Goal: Transaction & Acquisition: Purchase product/service

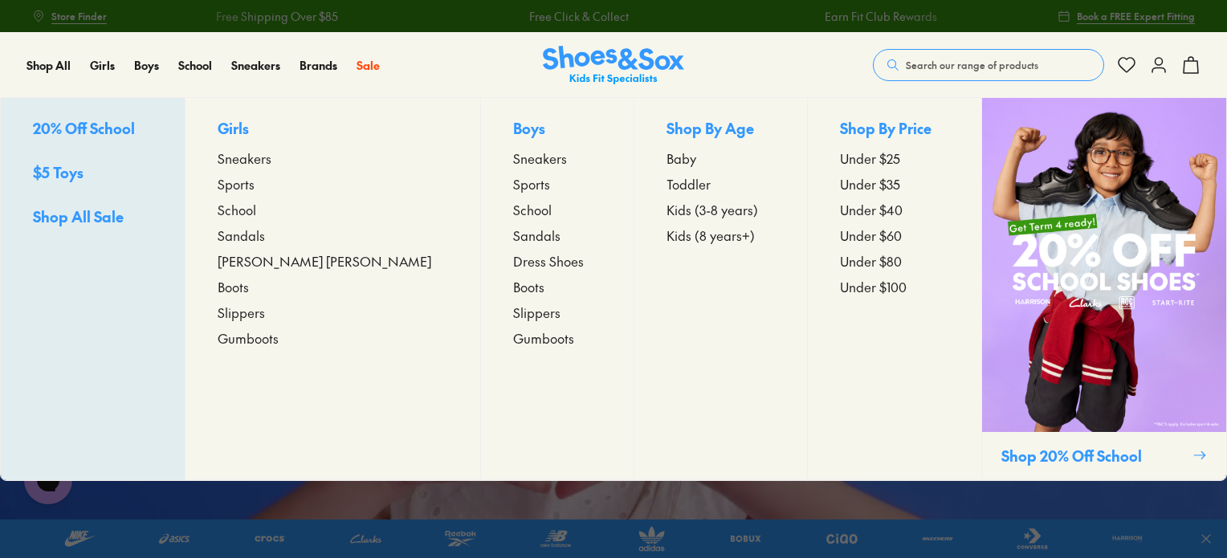
click at [666, 184] on span "Toddler" at bounding box center [688, 183] width 44 height 19
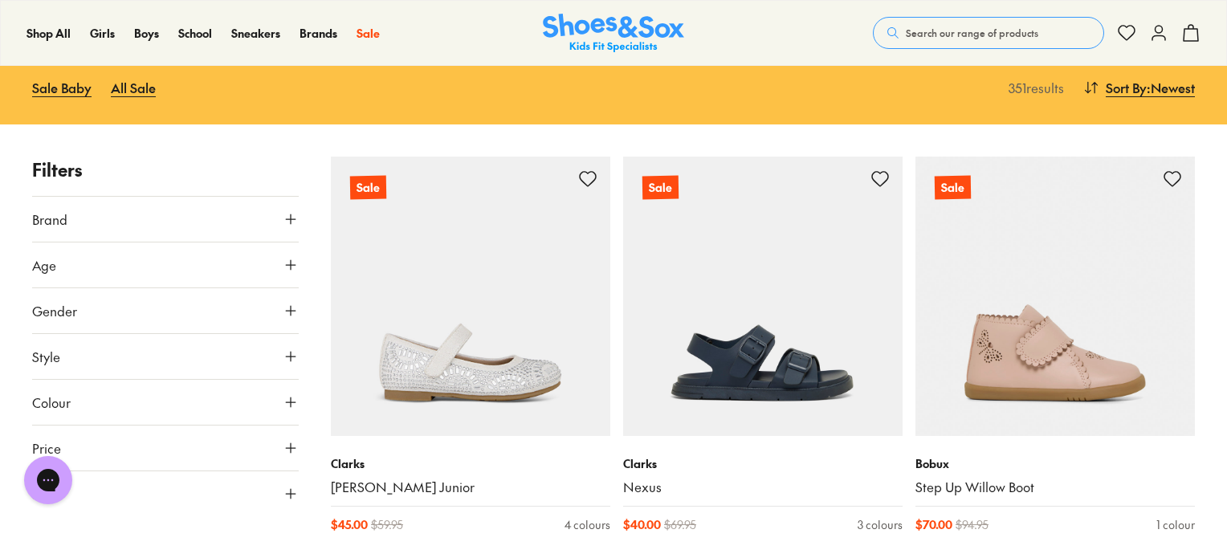
click at [130, 312] on button "Gender" at bounding box center [165, 310] width 266 height 45
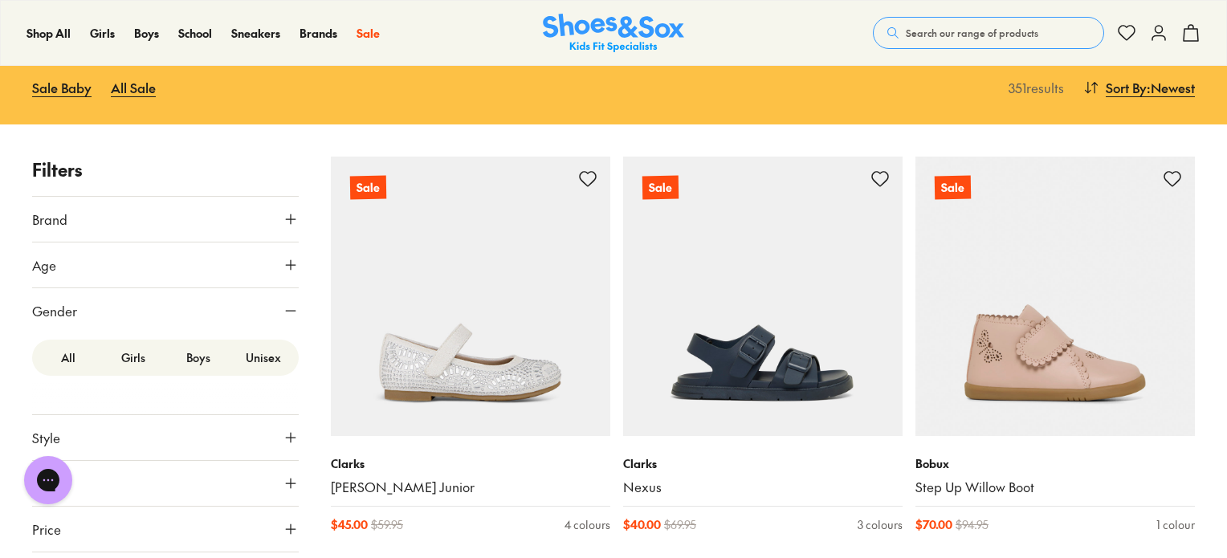
click at [195, 359] on label "Boys" at bounding box center [197, 358] width 65 height 30
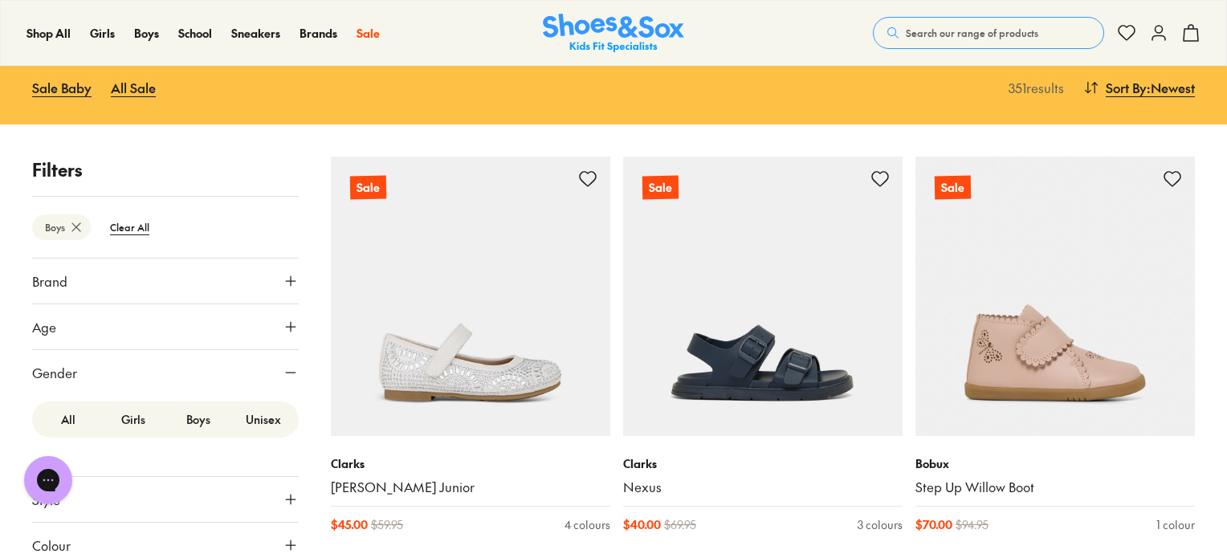
scroll to position [212, 0]
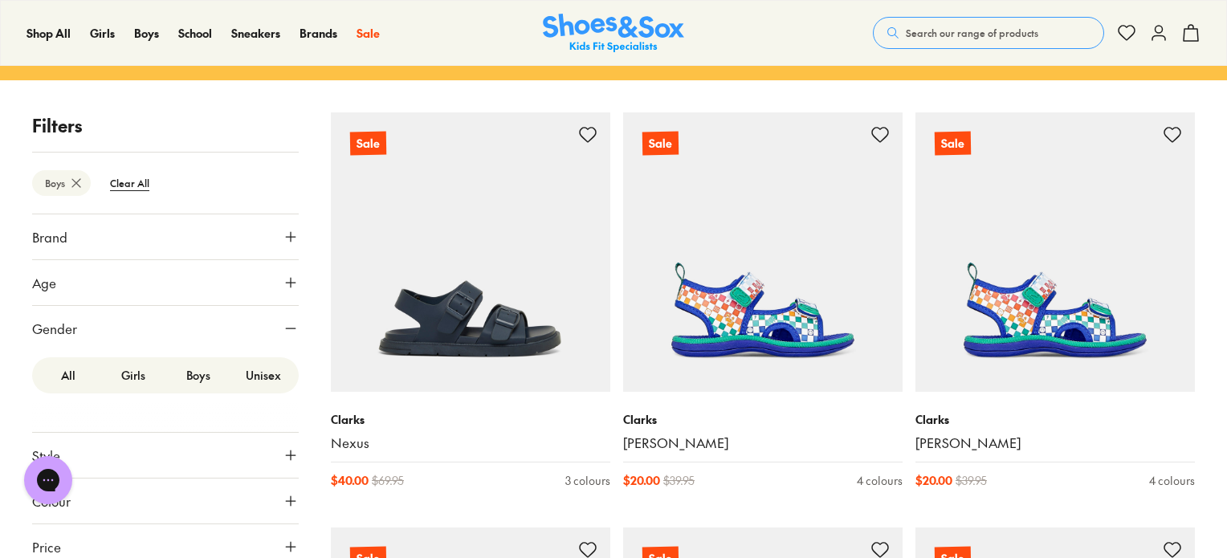
click at [244, 371] on label "Unisex" at bounding box center [262, 375] width 65 height 30
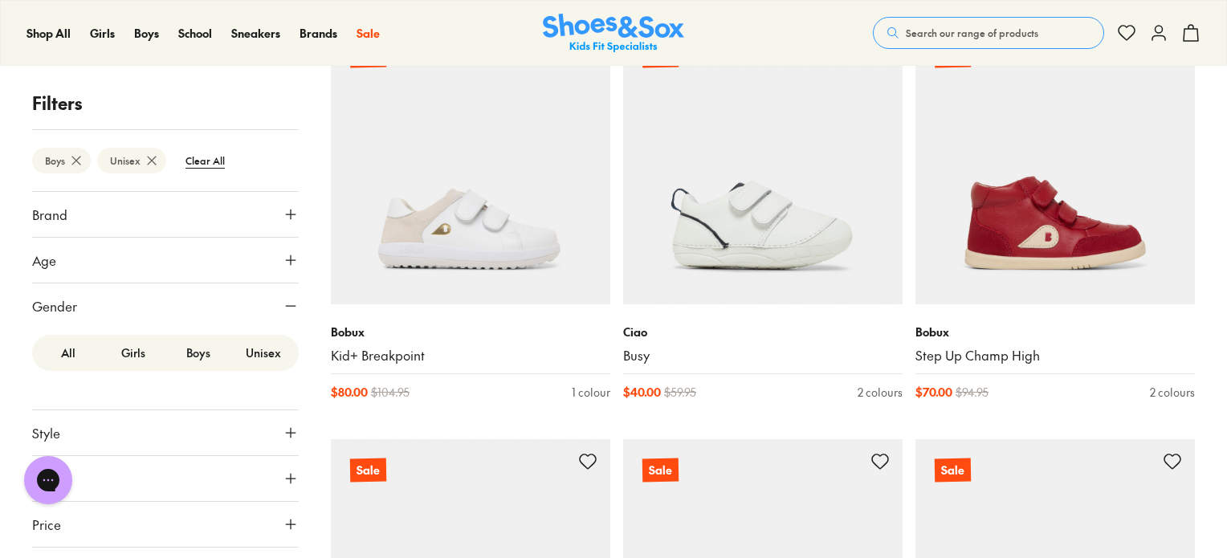
scroll to position [2807, 0]
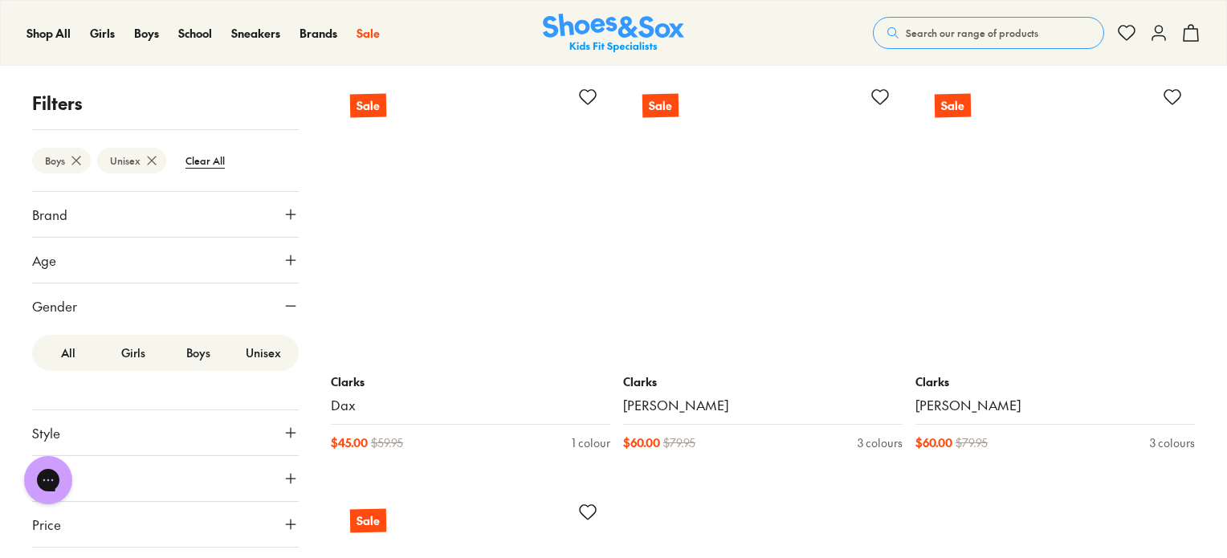
scroll to position [8550, 0]
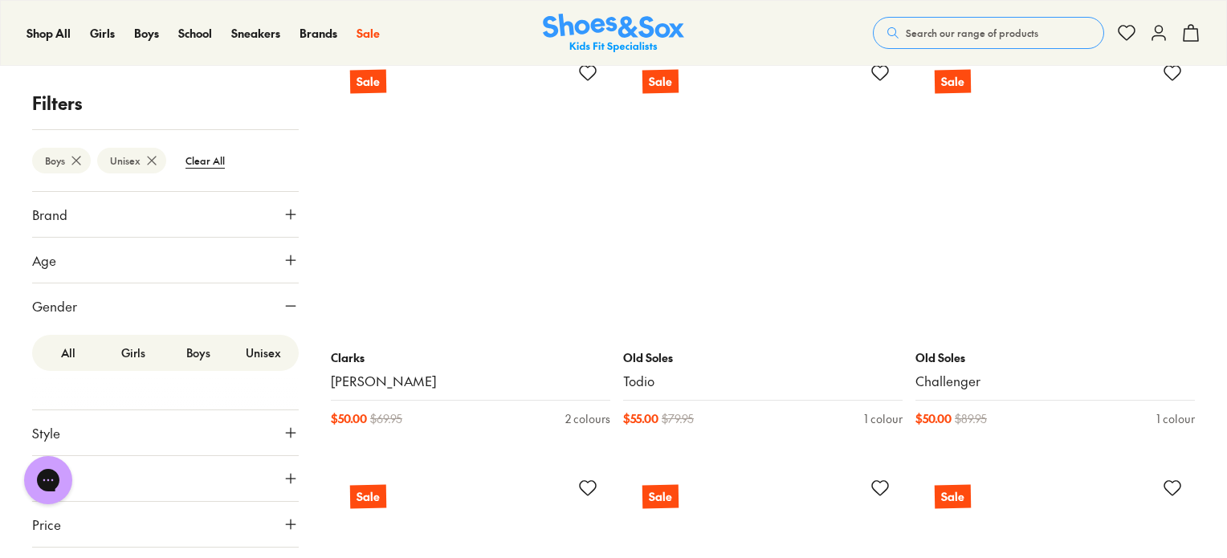
scroll to position [12310, 0]
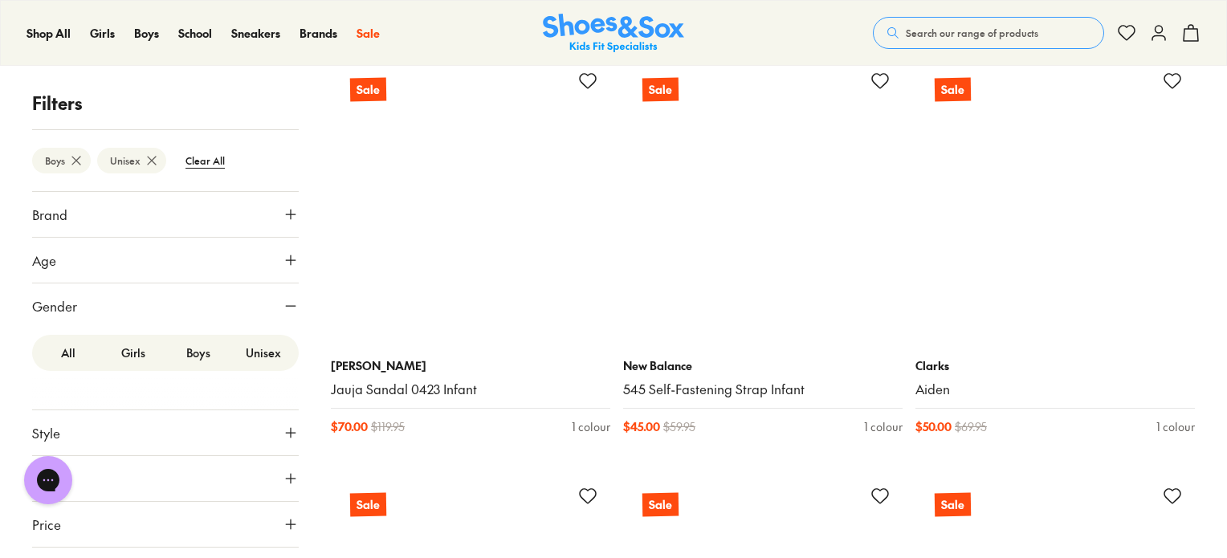
scroll to position [16864, 0]
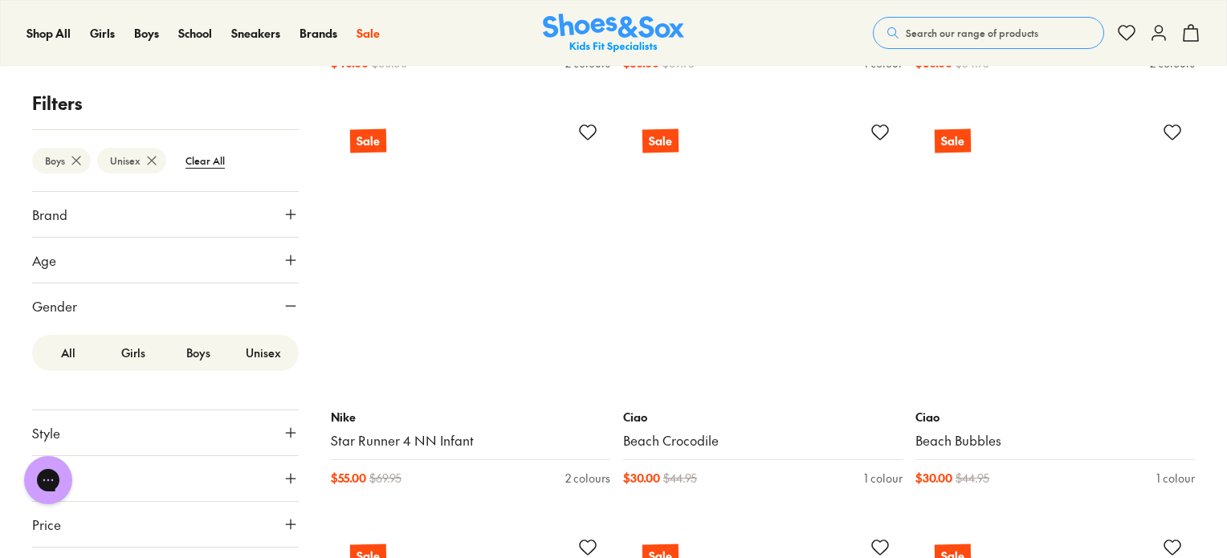
scroll to position [20547, 0]
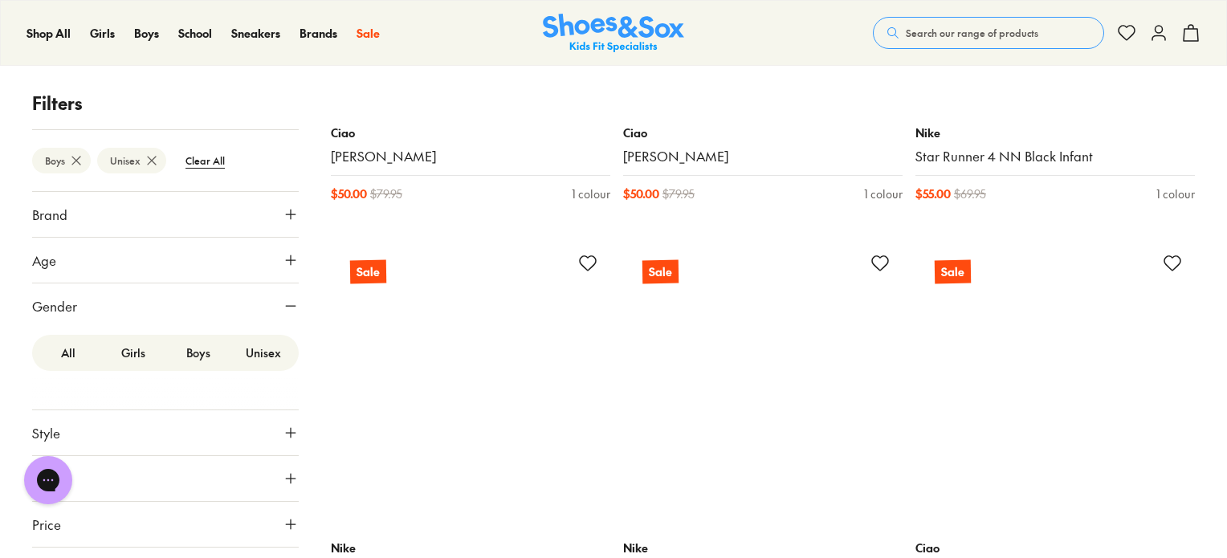
scroll to position [17621, 0]
